Goal: Task Accomplishment & Management: Use online tool/utility

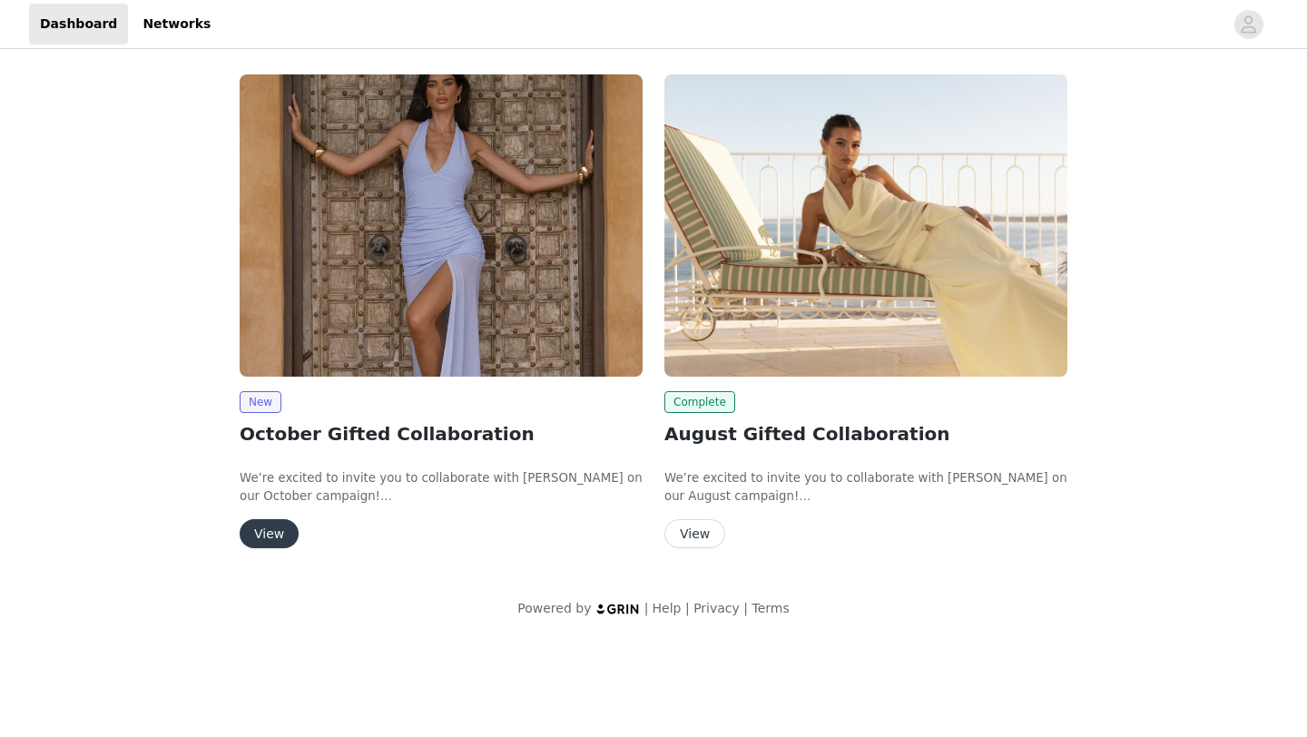
click at [270, 539] on button "View" at bounding box center [269, 533] width 59 height 29
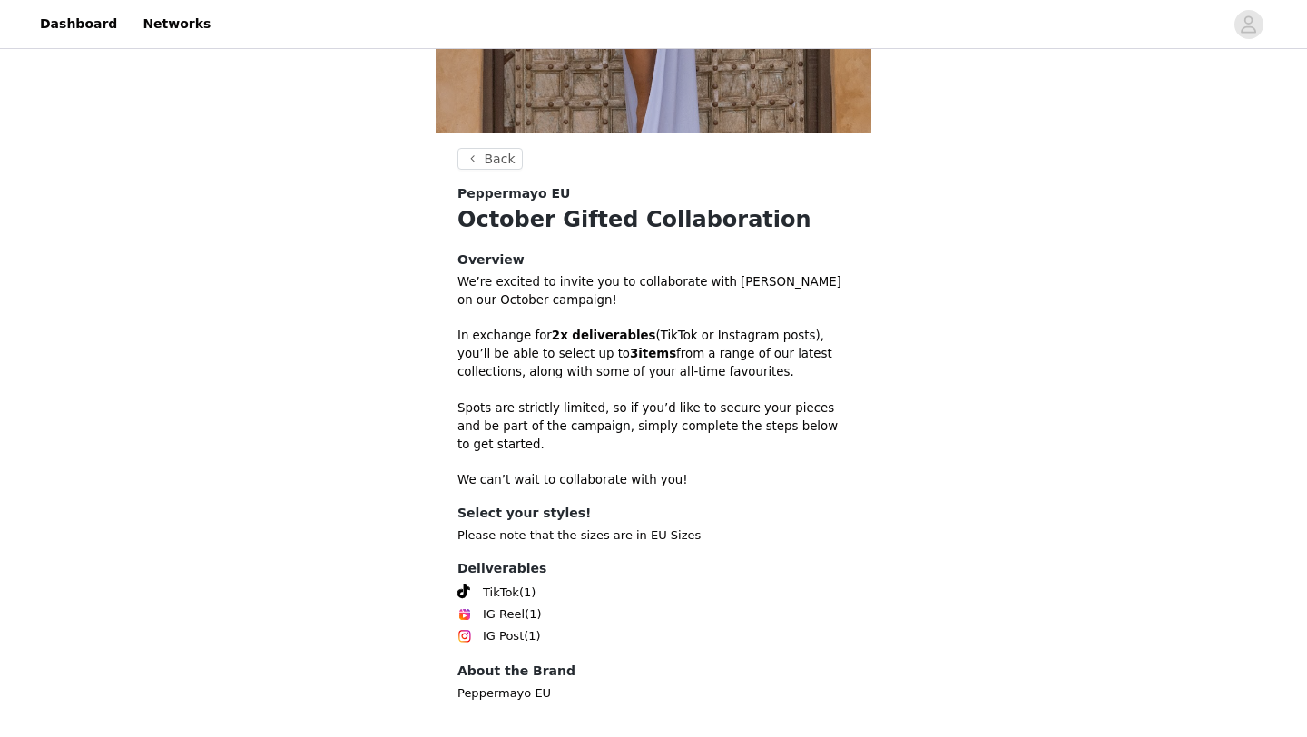
scroll to position [424, 0]
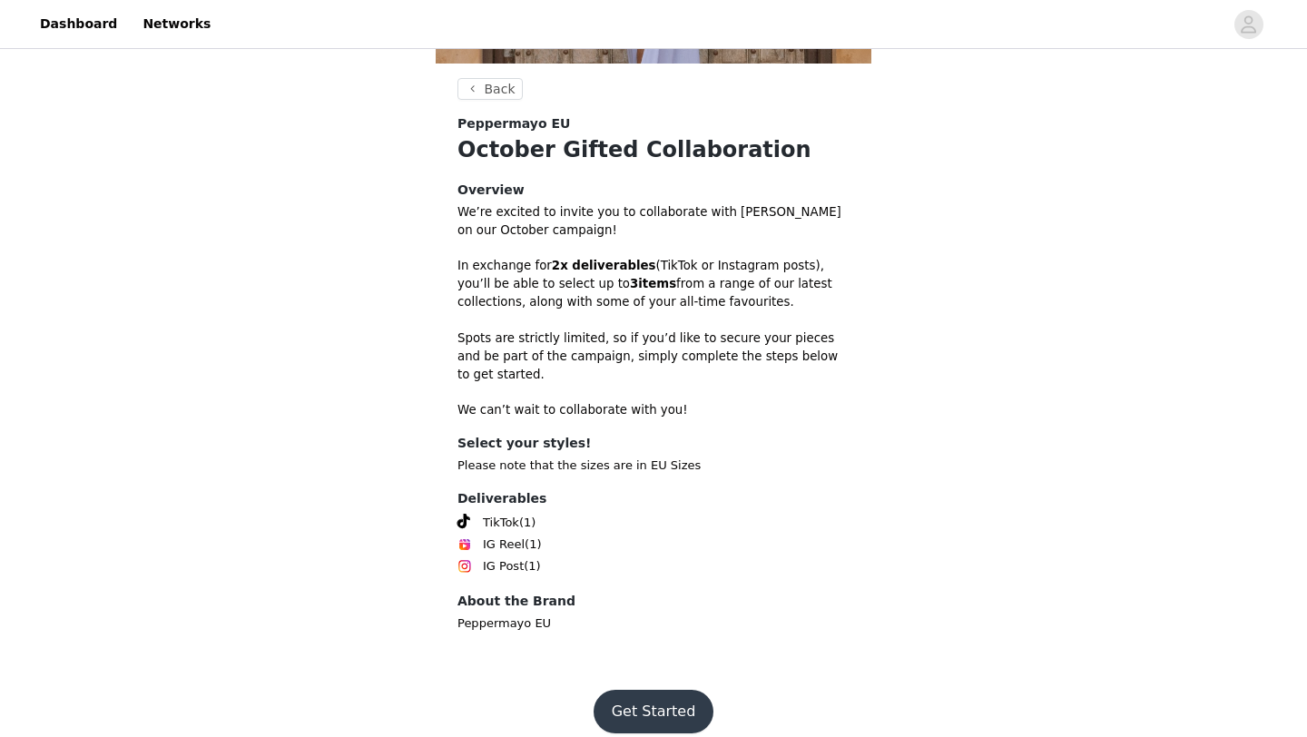
click at [651, 695] on button "Get Started" at bounding box center [654, 712] width 121 height 44
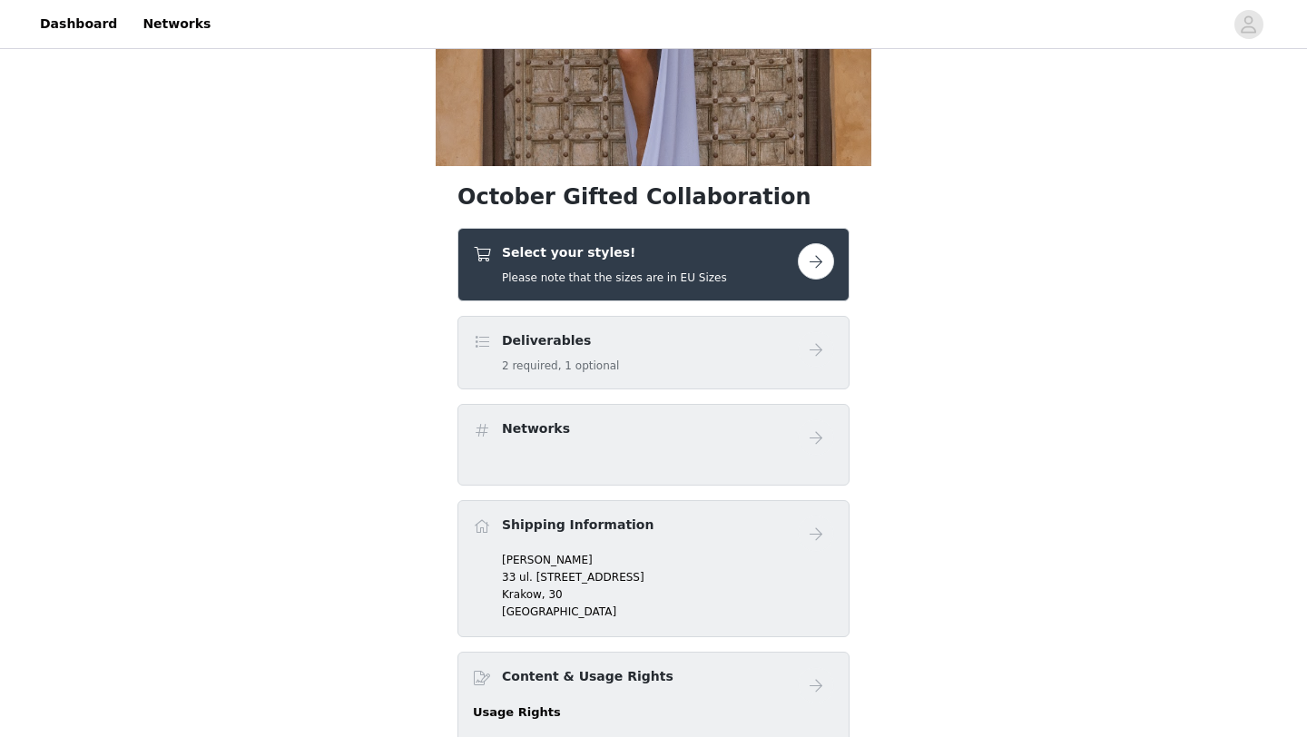
scroll to position [323, 0]
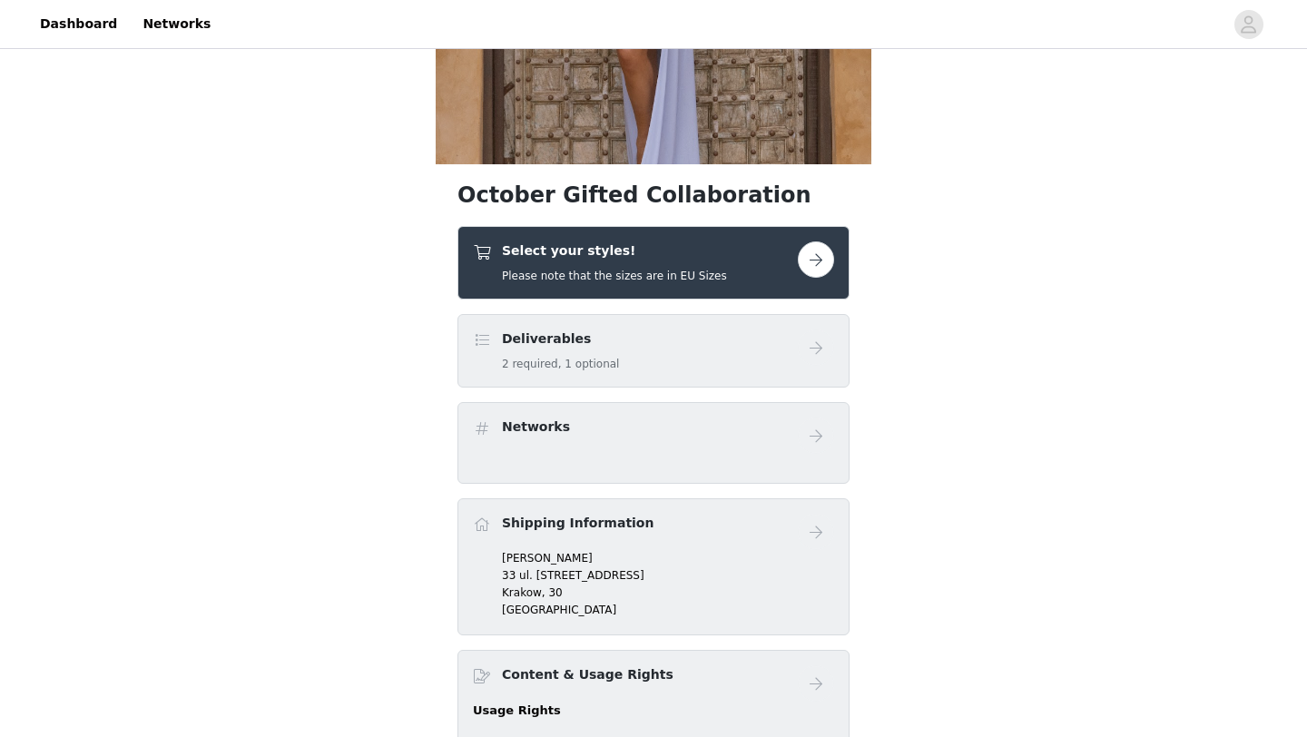
click at [743, 248] on div "Select your styles! Please note that the sizes are in EU Sizes" at bounding box center [635, 263] width 325 height 43
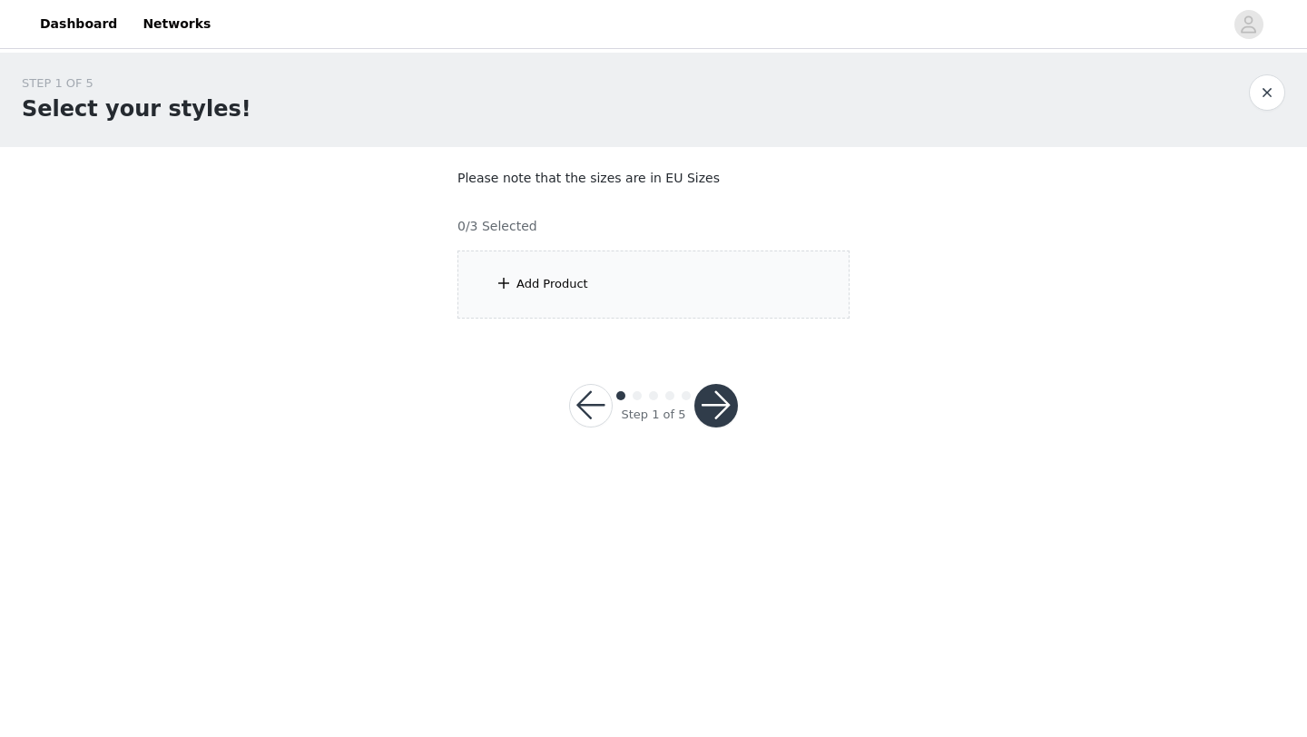
click at [599, 261] on div "Add Product" at bounding box center [654, 285] width 392 height 68
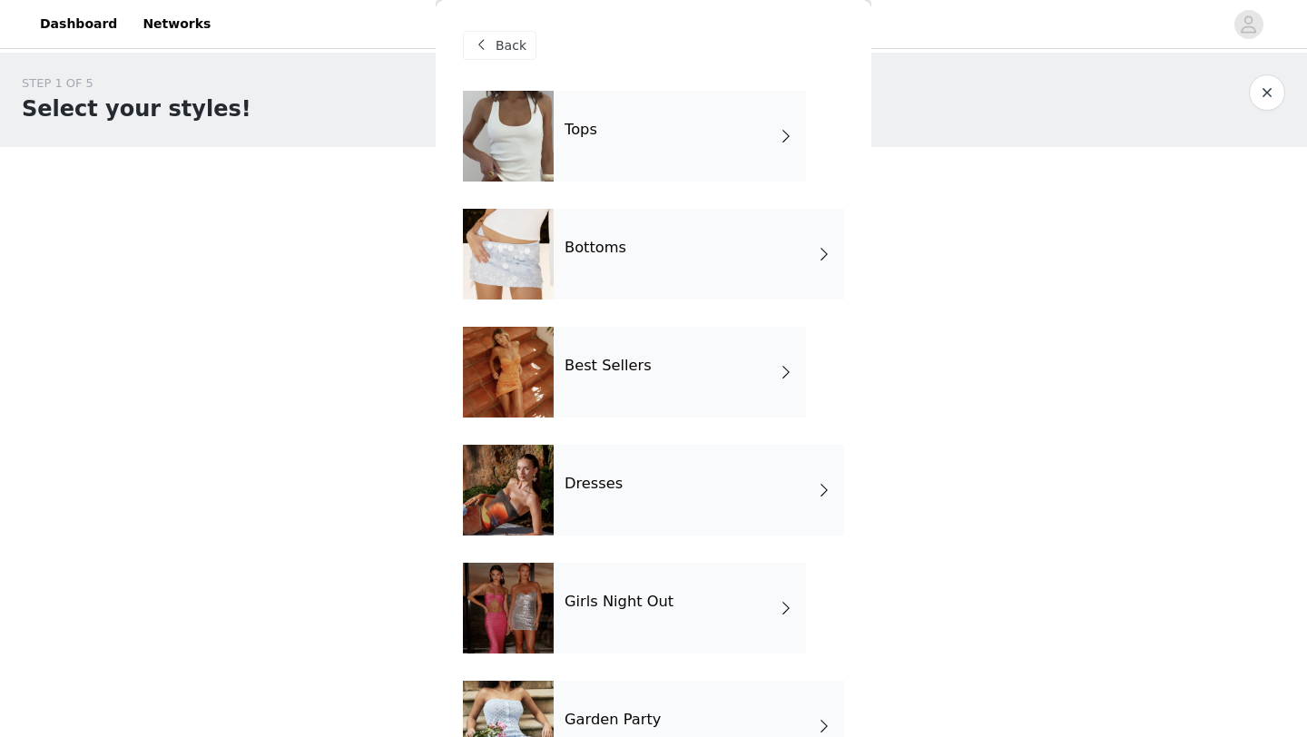
click at [577, 138] on h4 "Tops" at bounding box center [581, 130] width 33 height 16
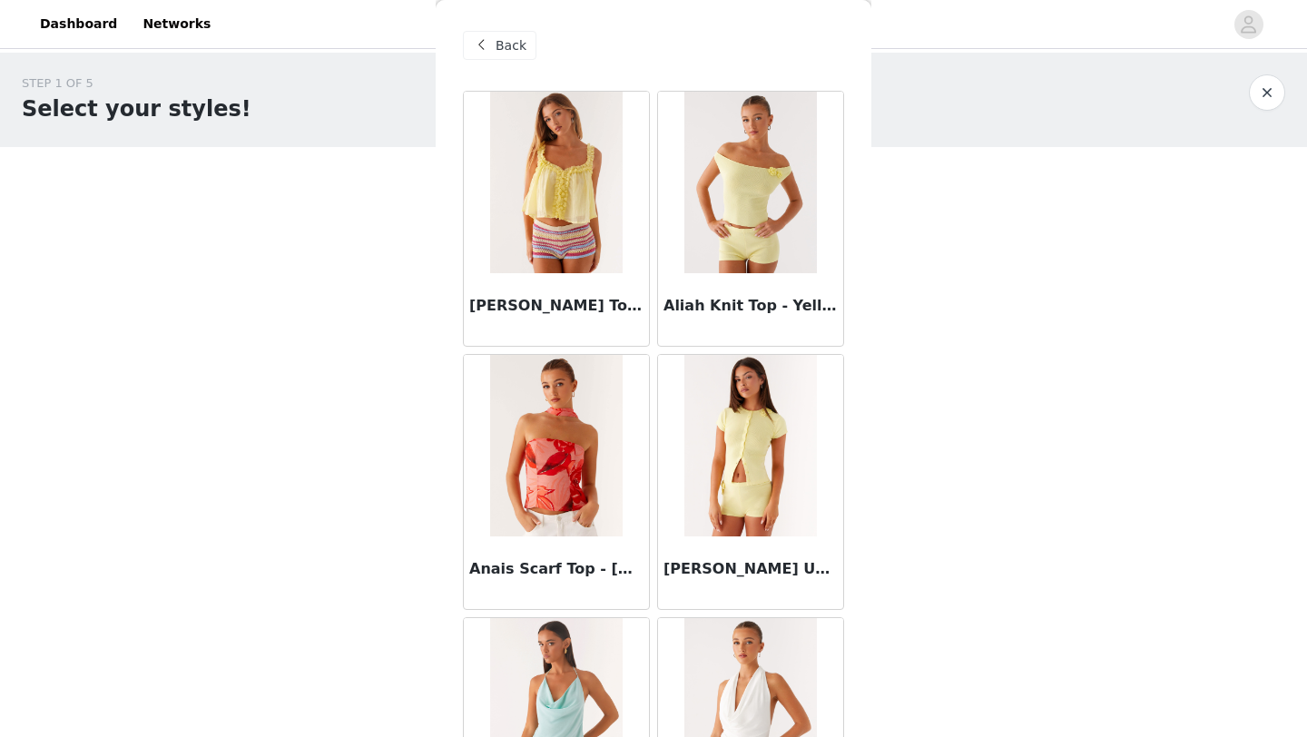
click at [469, 54] on div "Back" at bounding box center [500, 45] width 74 height 29
